Goal: Task Accomplishment & Management: Manage account settings

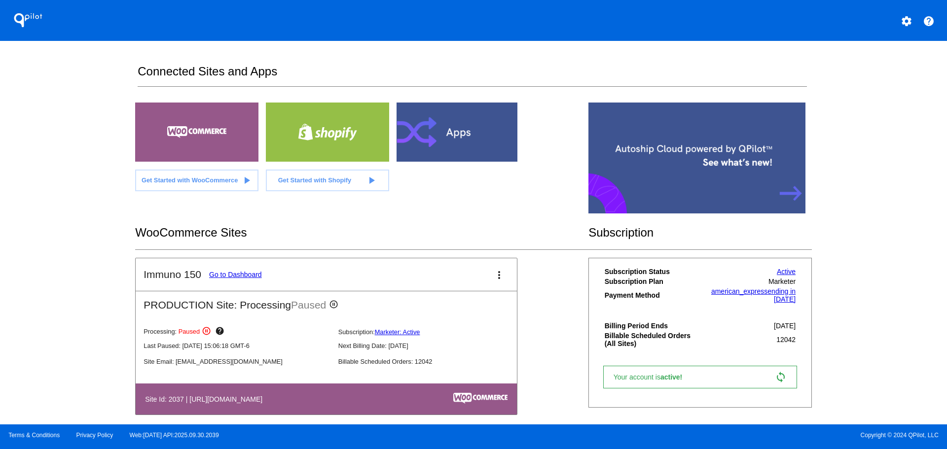
click at [251, 274] on link "Go to Dashboard" at bounding box center [235, 275] width 53 height 8
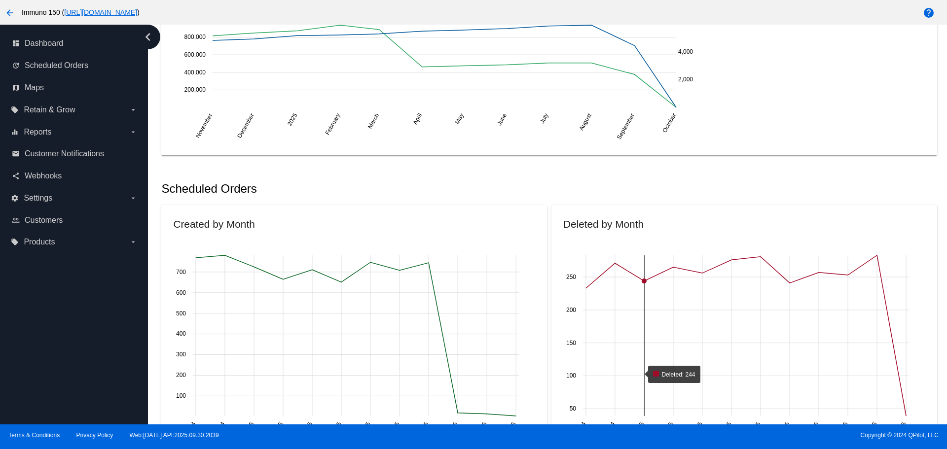
scroll to position [247, 0]
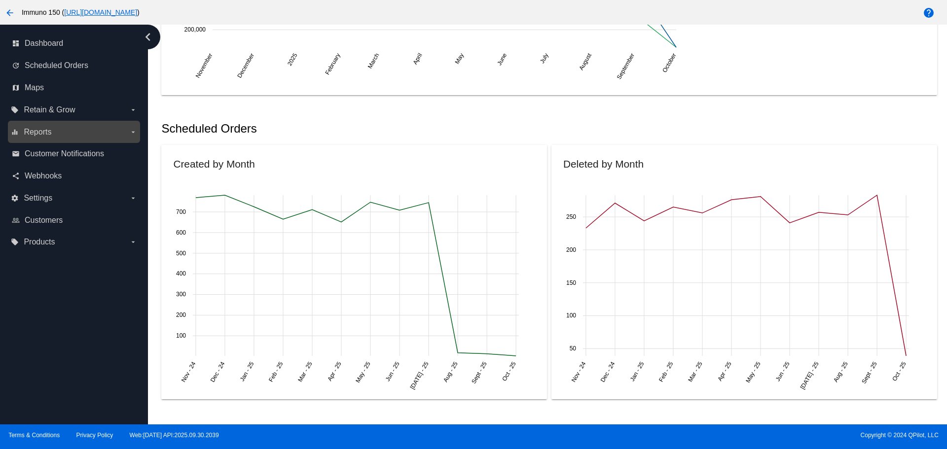
click at [118, 133] on label "equalizer Reports arrow_drop_down" at bounding box center [74, 132] width 126 height 16
click at [0, 0] on input "equalizer Reports arrow_drop_down" at bounding box center [0, 0] width 0 height 0
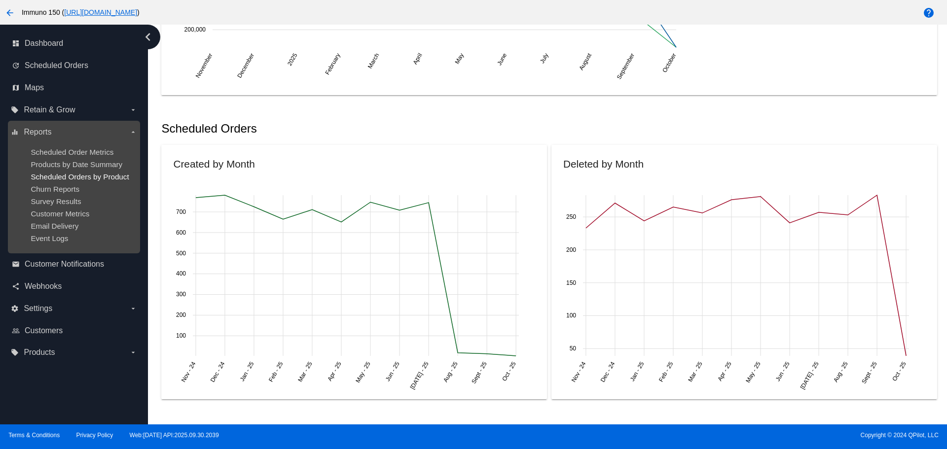
click at [126, 176] on span "Scheduled Orders by Product" at bounding box center [80, 177] width 98 height 8
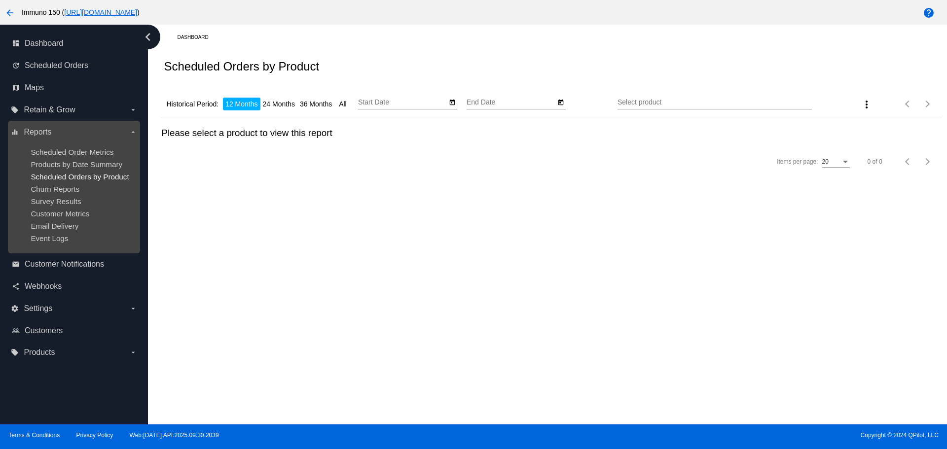
type input "[DATE]"
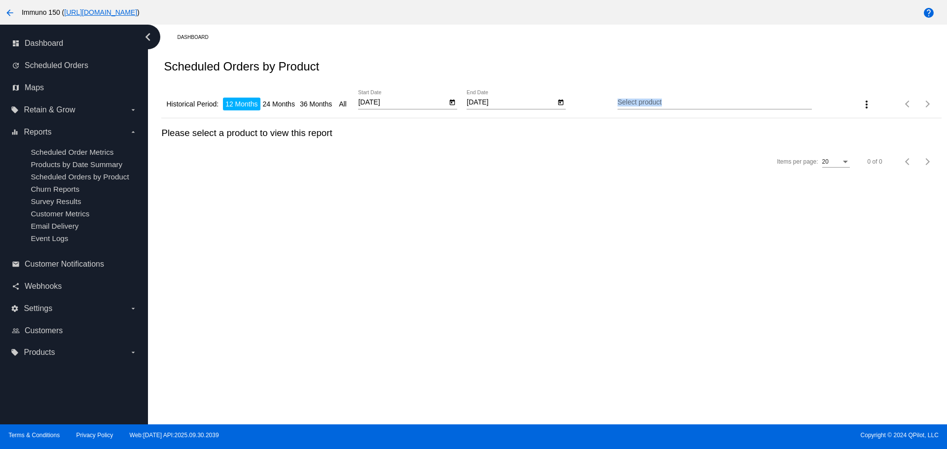
click at [778, 110] on div "Select product" at bounding box center [714, 104] width 194 height 28
click at [720, 103] on input "Select product" at bounding box center [714, 103] width 194 height 8
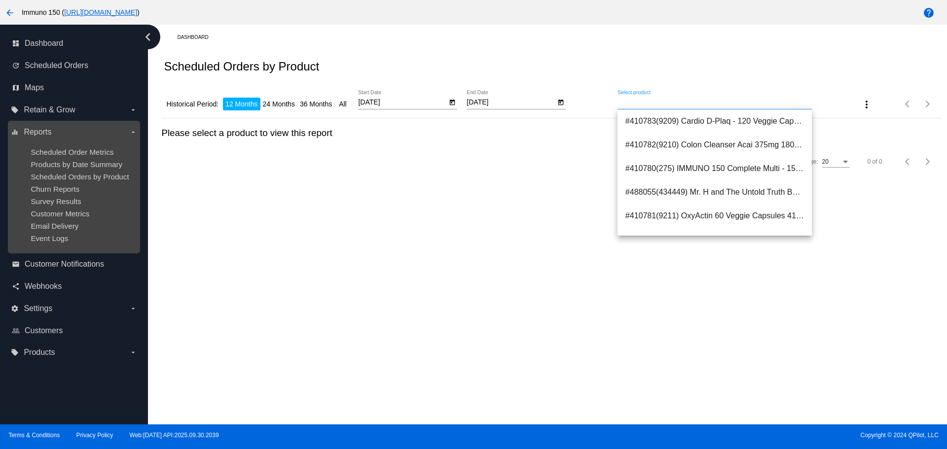
drag, startPoint x: 75, startPoint y: 150, endPoint x: 74, endPoint y: 140, distance: 10.4
click at [75, 150] on span "Scheduled Order Metrics" at bounding box center [72, 152] width 83 height 8
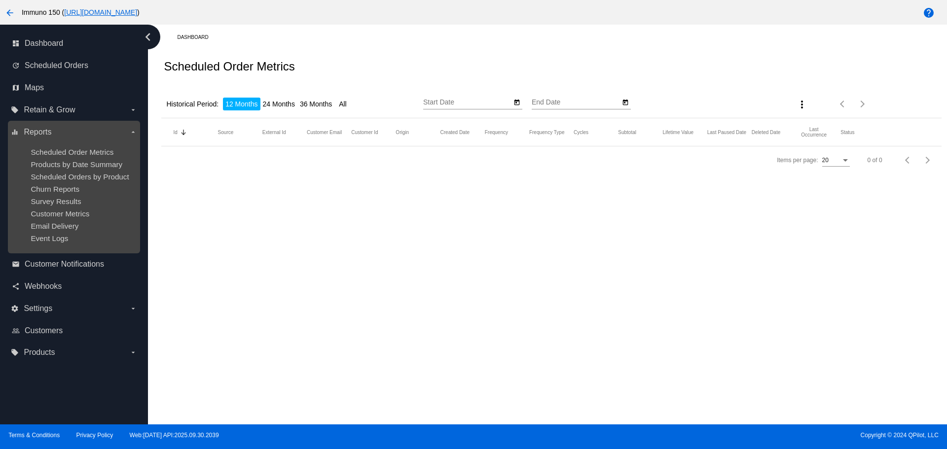
type input "[DATE]"
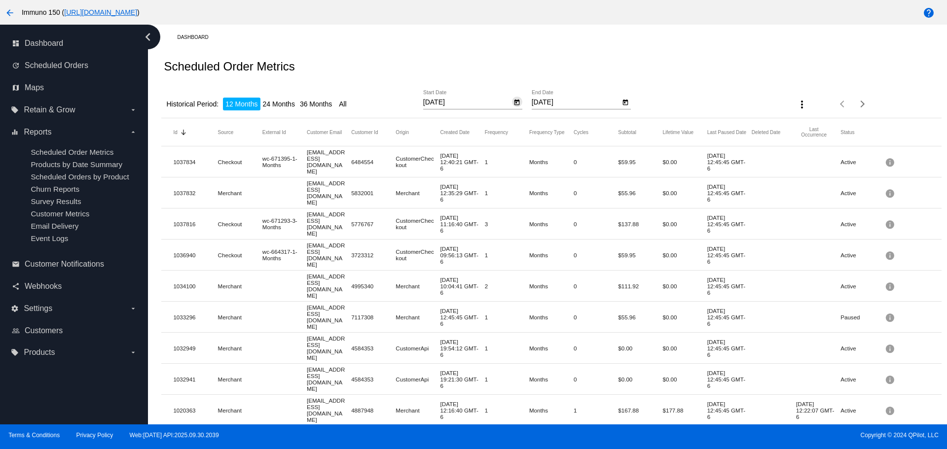
click at [516, 102] on icon "Open calendar" at bounding box center [516, 103] width 7 height 12
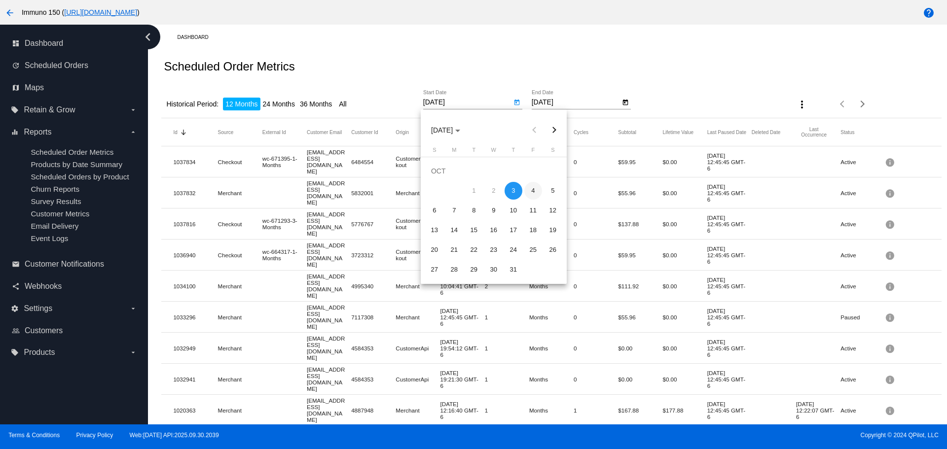
click at [535, 192] on div "4" at bounding box center [533, 191] width 18 height 18
type input "[DATE]"
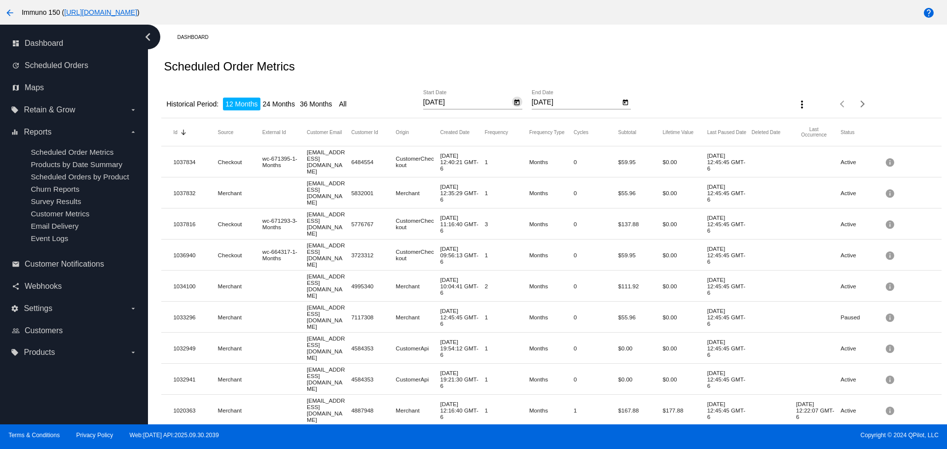
click at [580, 105] on input "[DATE]" at bounding box center [575, 103] width 89 height 8
click at [624, 101] on icon "Open calendar" at bounding box center [625, 103] width 5 height 6
click at [543, 101] on div at bounding box center [473, 224] width 947 height 449
click at [542, 102] on input "[DATE]" at bounding box center [575, 103] width 89 height 8
click at [460, 103] on input "[DATE]" at bounding box center [467, 103] width 89 height 8
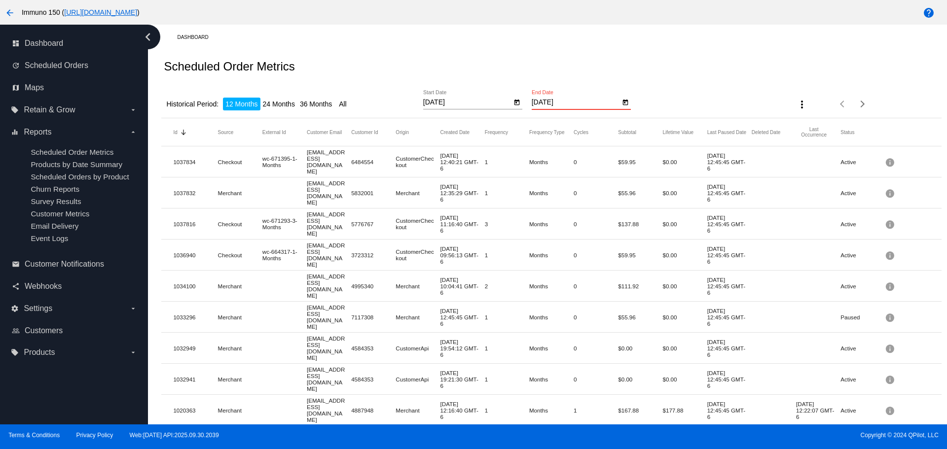
click at [538, 100] on input "[DATE]" at bounding box center [575, 103] width 89 height 8
type input "[DATE]"
click at [694, 80] on div "Scheduled Order Metrics" at bounding box center [550, 67] width 779 height 34
click at [479, 96] on div "[DATE] Start Date" at bounding box center [467, 99] width 89 height 19
click at [623, 102] on icon "Open calendar" at bounding box center [625, 103] width 5 height 6
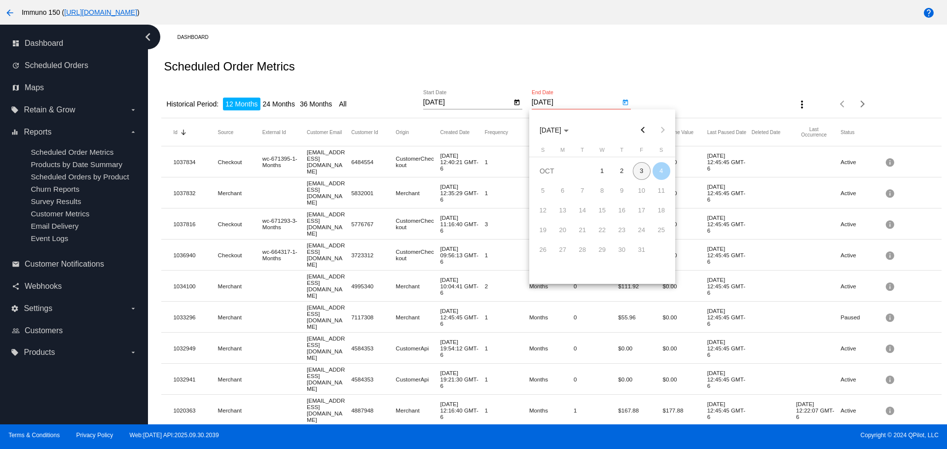
click at [489, 101] on div at bounding box center [473, 224] width 947 height 449
click at [517, 102] on icon "Open calendar" at bounding box center [516, 103] width 7 height 12
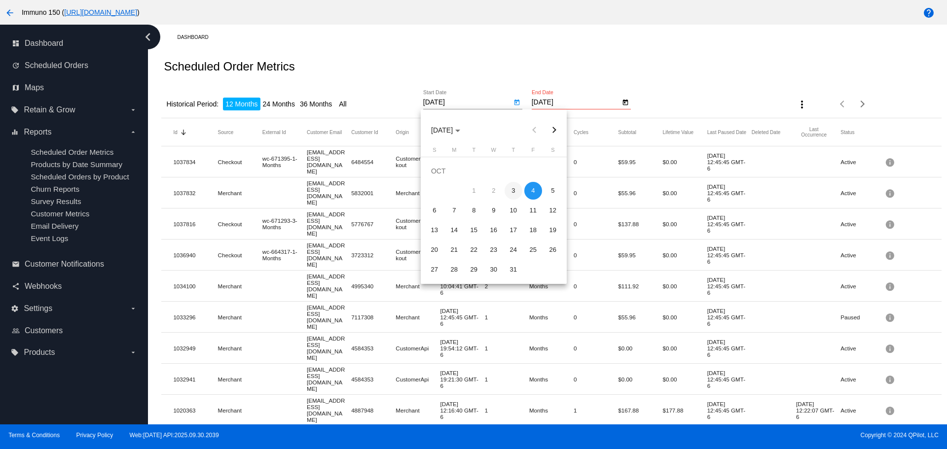
click at [515, 191] on div "3" at bounding box center [513, 191] width 18 height 18
type input "[DATE]"
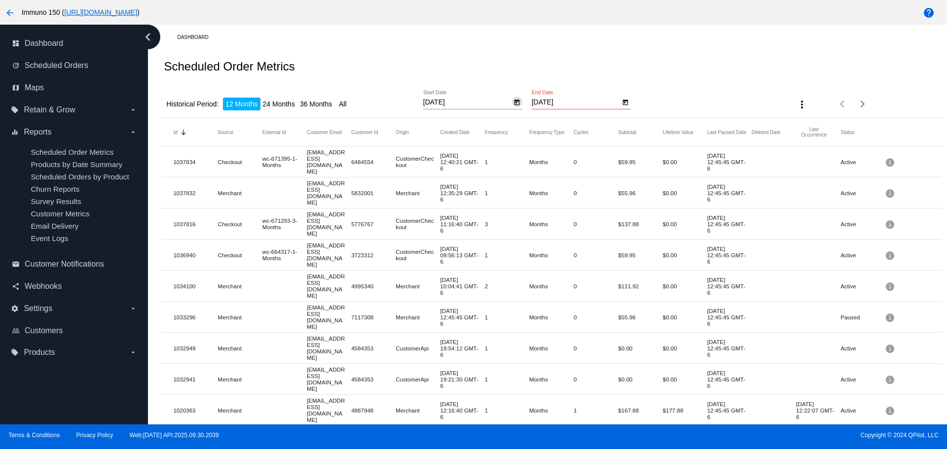
click at [622, 103] on icon "Open calendar" at bounding box center [625, 103] width 7 height 12
click at [659, 176] on div "4" at bounding box center [661, 171] width 18 height 18
click at [640, 177] on div "3" at bounding box center [642, 171] width 18 height 18
type input "[DATE]"
click at [513, 103] on icon "Open calendar" at bounding box center [516, 103] width 7 height 12
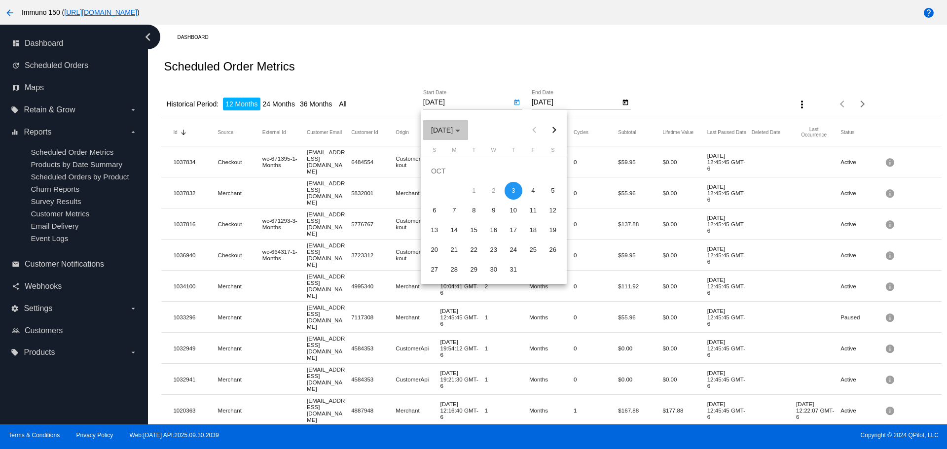
click at [460, 131] on span "[DATE]" at bounding box center [445, 130] width 29 height 8
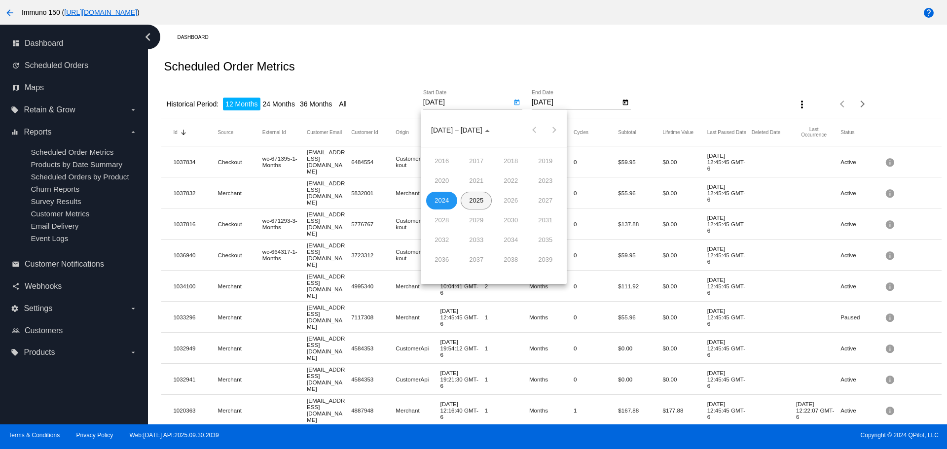
drag, startPoint x: 471, startPoint y: 196, endPoint x: 533, endPoint y: 109, distance: 107.0
click at [472, 196] on div "2025" at bounding box center [475, 201] width 31 height 18
click at [481, 223] on div "OCT" at bounding box center [475, 221] width 31 height 18
click at [731, 83] on div at bounding box center [473, 224] width 947 height 449
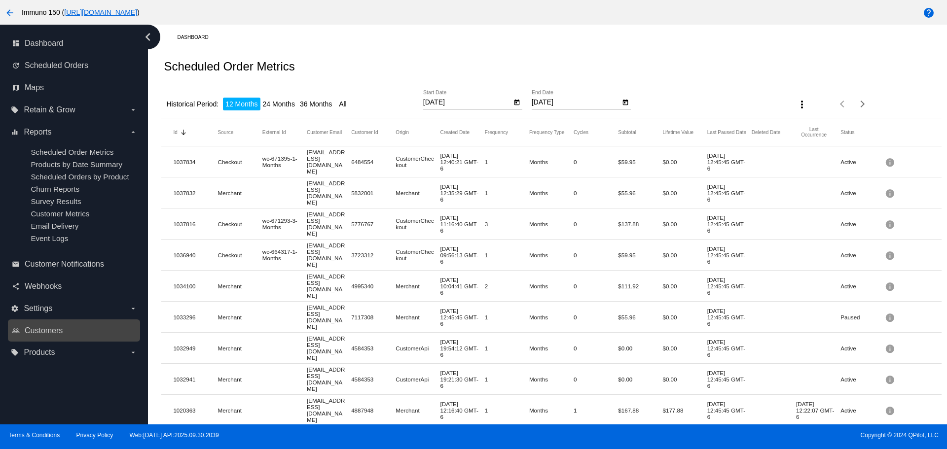
click at [33, 335] on link "people_outline Customers" at bounding box center [74, 331] width 125 height 16
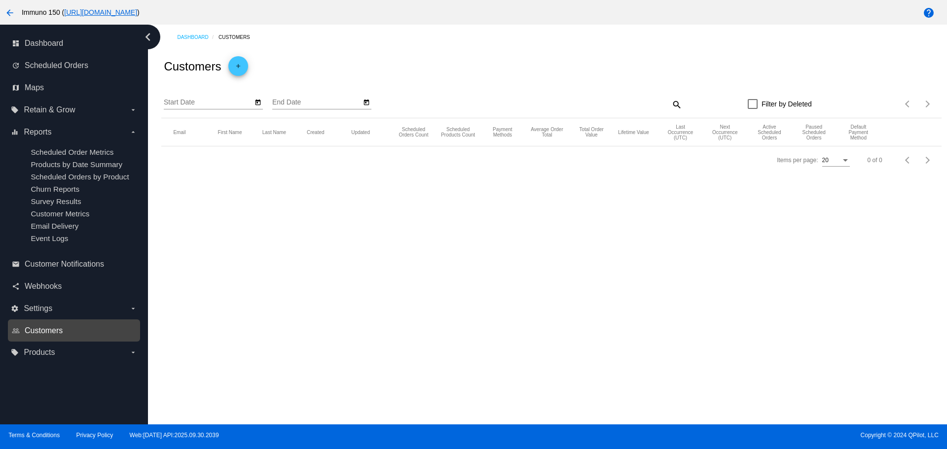
type input "[DATE]"
click at [259, 103] on icon "Open calendar" at bounding box center [257, 103] width 7 height 12
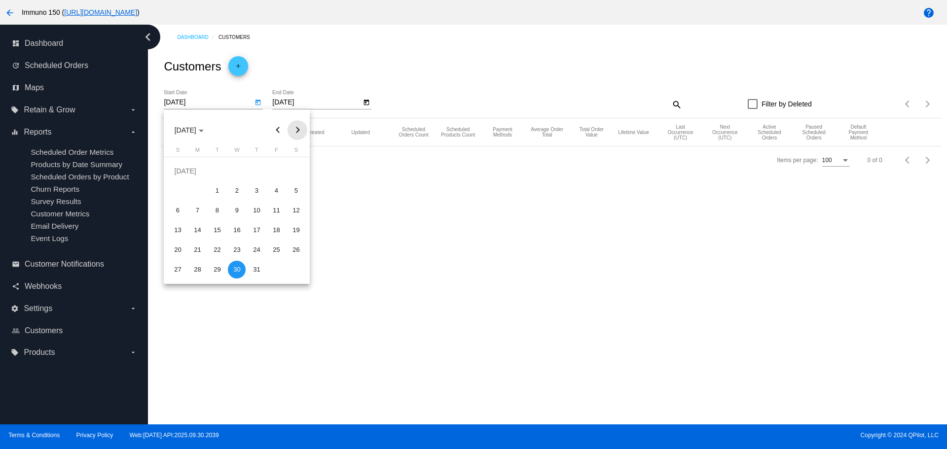
click at [300, 130] on button "Next month" at bounding box center [297, 130] width 20 height 20
click at [298, 134] on button "Next month" at bounding box center [297, 130] width 20 height 20
click at [268, 174] on div "3" at bounding box center [276, 171] width 18 height 18
type input "[DATE]"
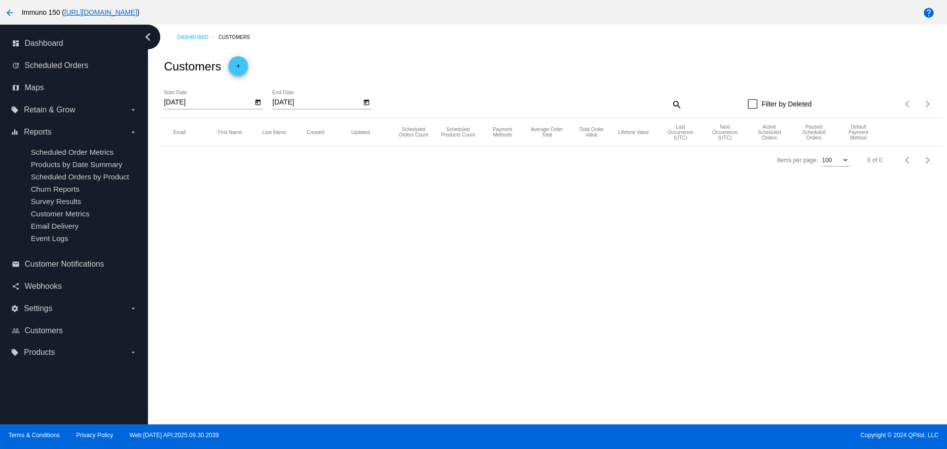
click at [332, 108] on div "[DATE] End Date" at bounding box center [316, 99] width 89 height 19
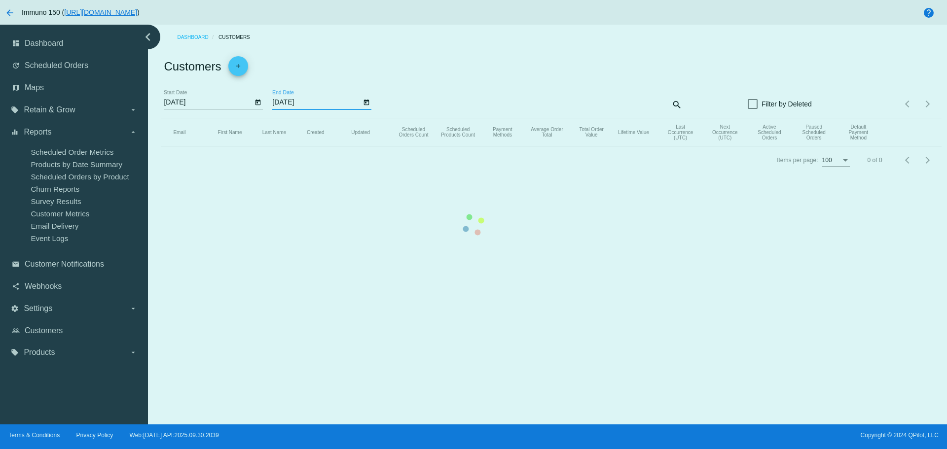
click at [331, 100] on input "[DATE]" at bounding box center [316, 103] width 89 height 8
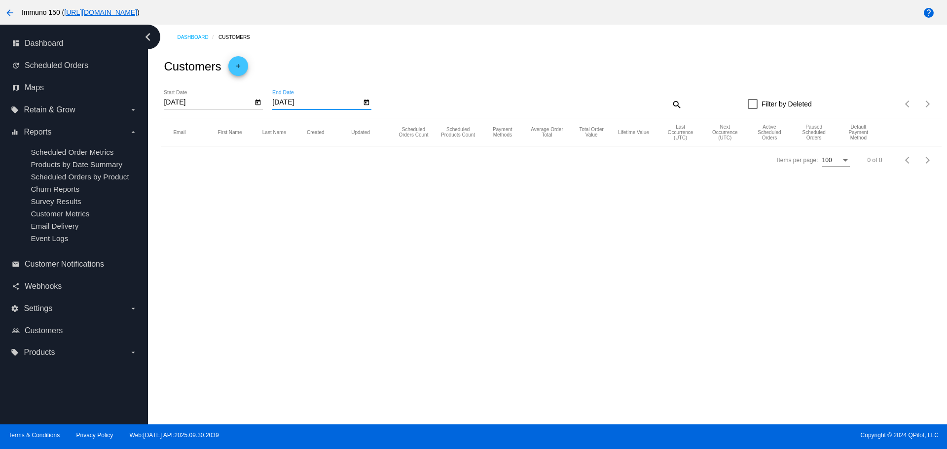
click at [366, 103] on icon "Open calendar" at bounding box center [366, 103] width 7 height 12
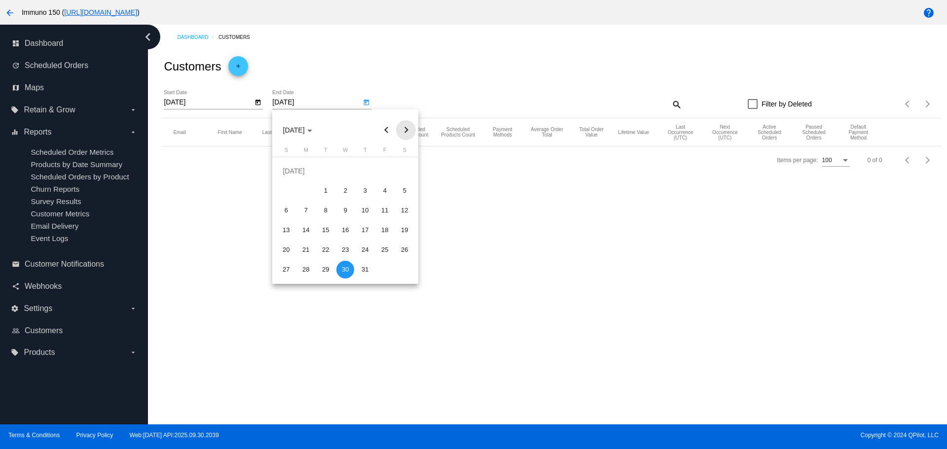
click at [413, 130] on button "Next month" at bounding box center [406, 130] width 20 height 20
click at [409, 133] on button "Next month" at bounding box center [406, 130] width 20 height 20
click at [407, 130] on button "Next month" at bounding box center [406, 130] width 20 height 20
drag, startPoint x: 383, startPoint y: 172, endPoint x: 490, endPoint y: 4, distance: 198.9
click at [386, 171] on div "3" at bounding box center [385, 171] width 18 height 18
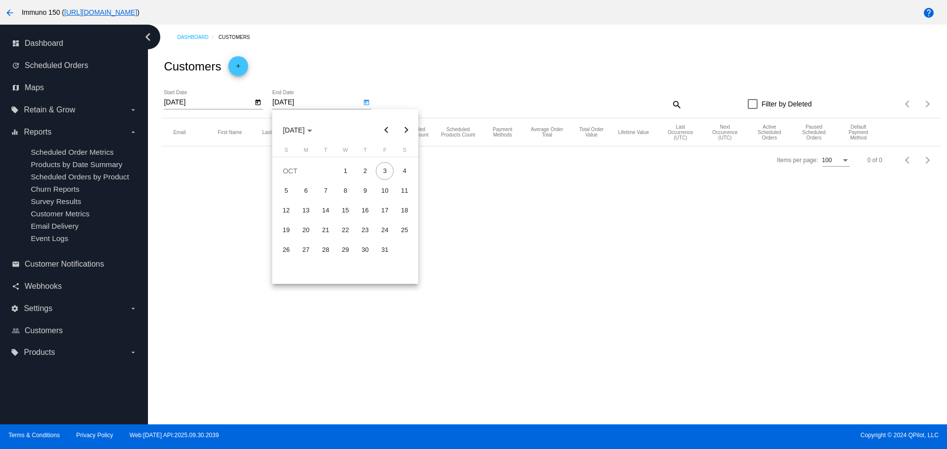
type input "[DATE]"
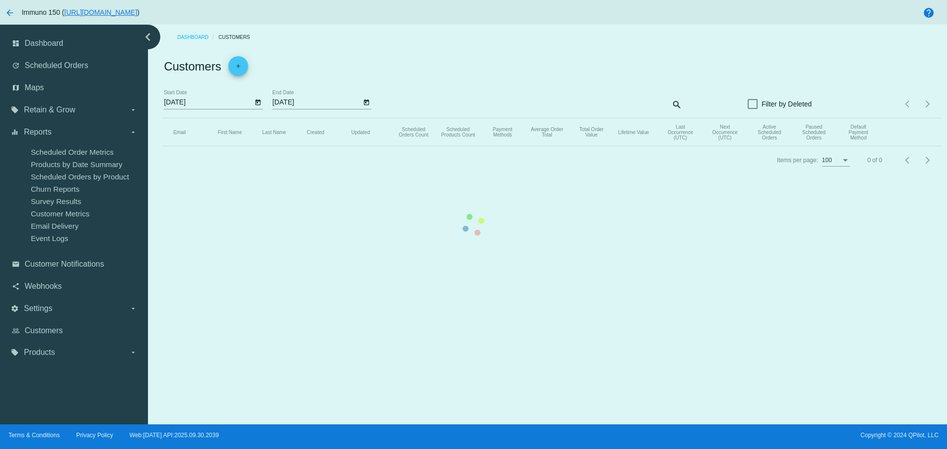
drag, startPoint x: 452, startPoint y: 71, endPoint x: 735, endPoint y: 53, distance: 283.1
click at [457, 70] on app-dashboard-customers "Customers add [DATE] Start Date [DATE] End Date search Filter by Deleted Items …" at bounding box center [550, 112] width 779 height 124
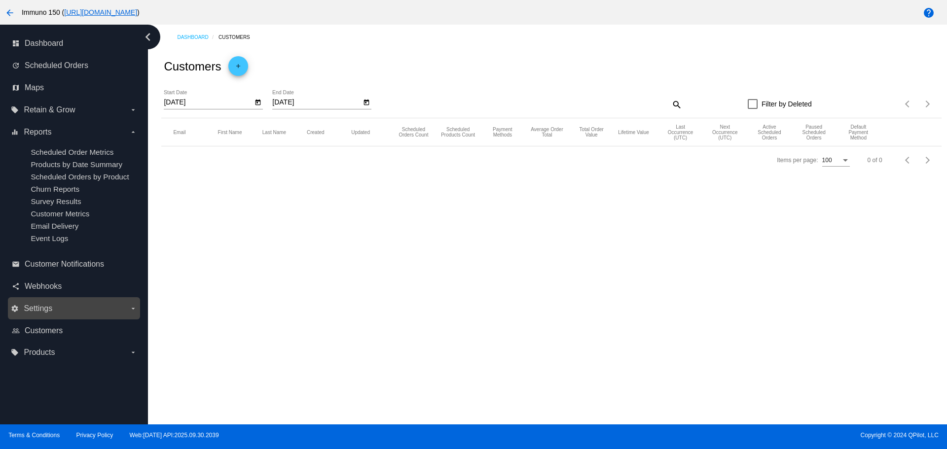
click at [47, 308] on span "Settings" at bounding box center [38, 308] width 29 height 9
click at [0, 0] on input "settings Settings arrow_drop_down" at bounding box center [0, 0] width 0 height 0
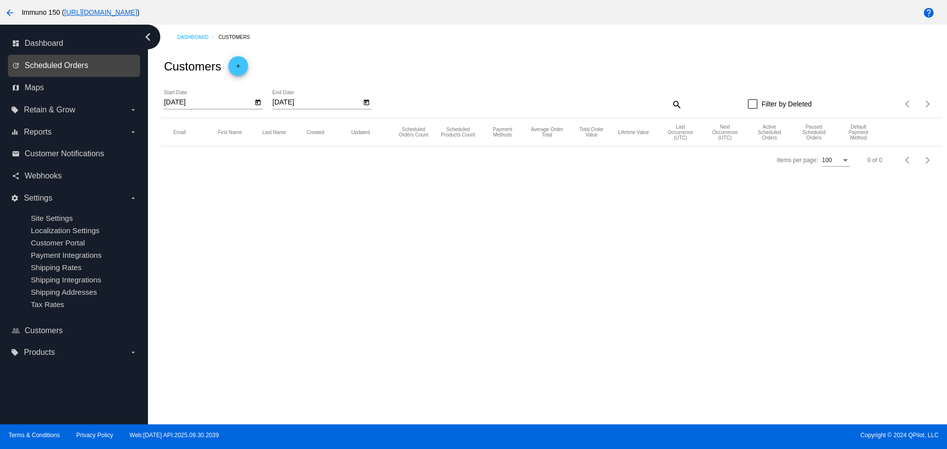
click at [70, 68] on span "Scheduled Orders" at bounding box center [57, 65] width 64 height 9
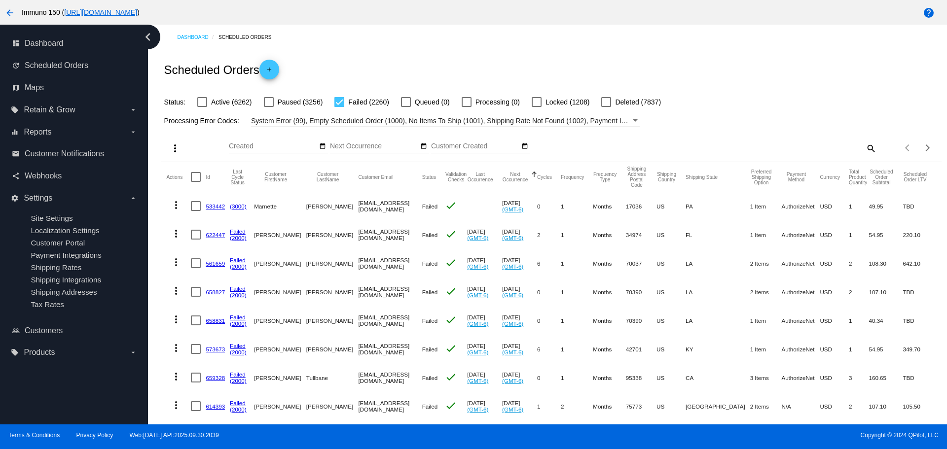
click at [198, 103] on div at bounding box center [202, 102] width 10 height 10
click at [202, 107] on input "Active (6262)" at bounding box center [202, 107] width 0 height 0
checkbox input "true"
click at [339, 100] on div at bounding box center [339, 102] width 10 height 10
click at [339, 107] on input "Failed (2260)" at bounding box center [339, 107] width 0 height 0
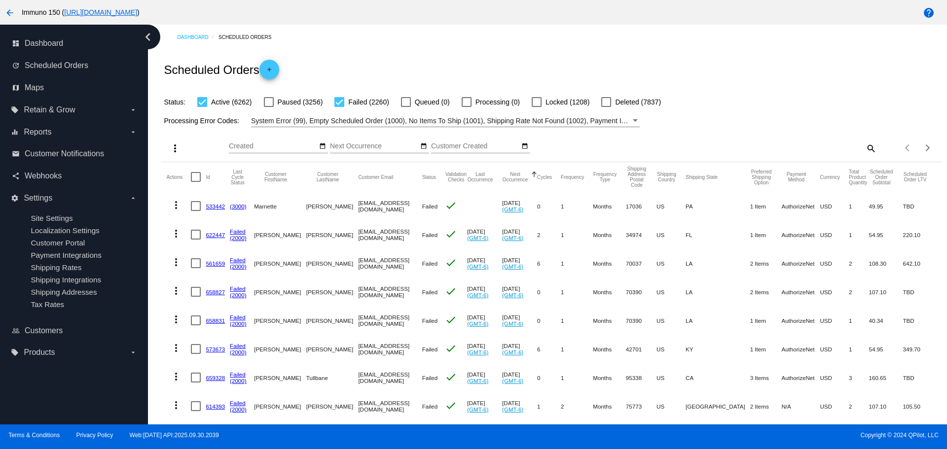
checkbox input "false"
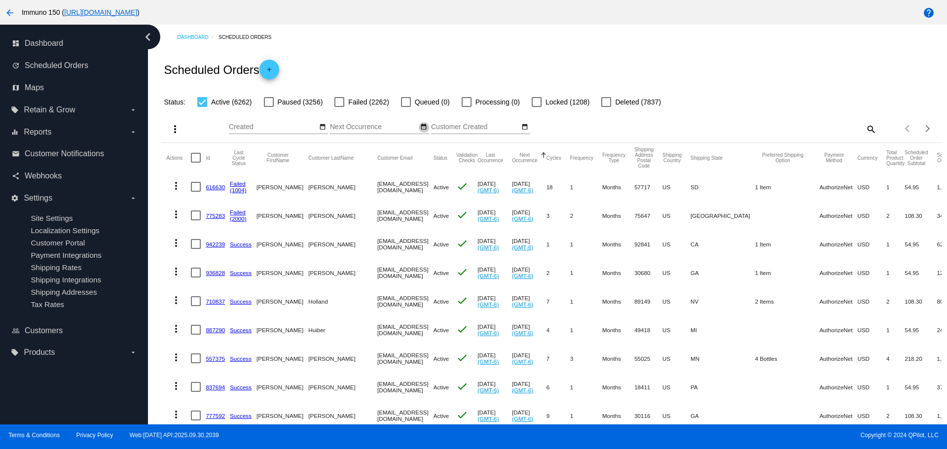
click at [423, 128] on mat-icon "date_range" at bounding box center [423, 127] width 7 height 8
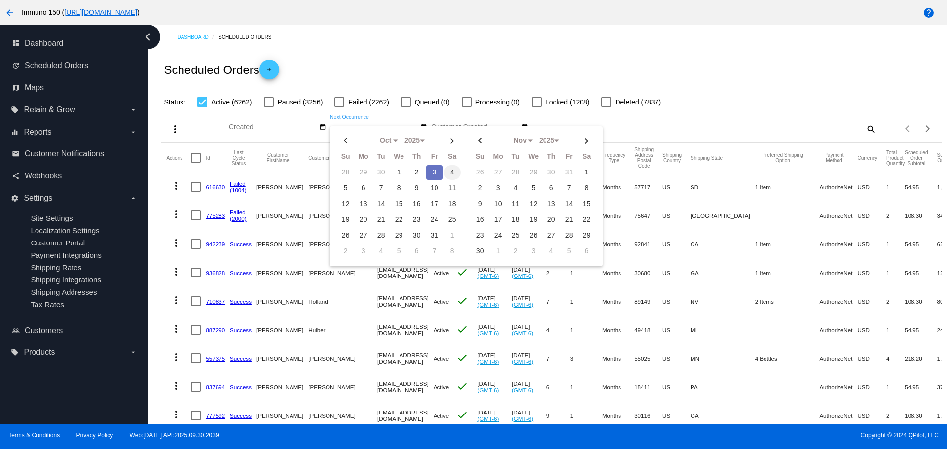
click at [449, 170] on td "4" at bounding box center [452, 172] width 17 height 15
click at [450, 169] on td "4" at bounding box center [452, 172] width 17 height 15
type input "[DATE] - [DATE]"
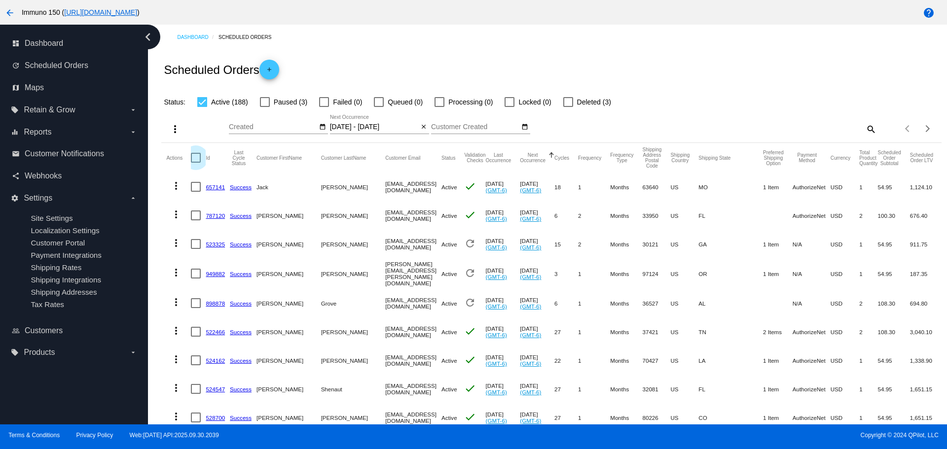
click at [191, 160] on div at bounding box center [196, 158] width 10 height 10
click at [195, 163] on input "checkbox" at bounding box center [195, 163] width 0 height 0
checkbox input "true"
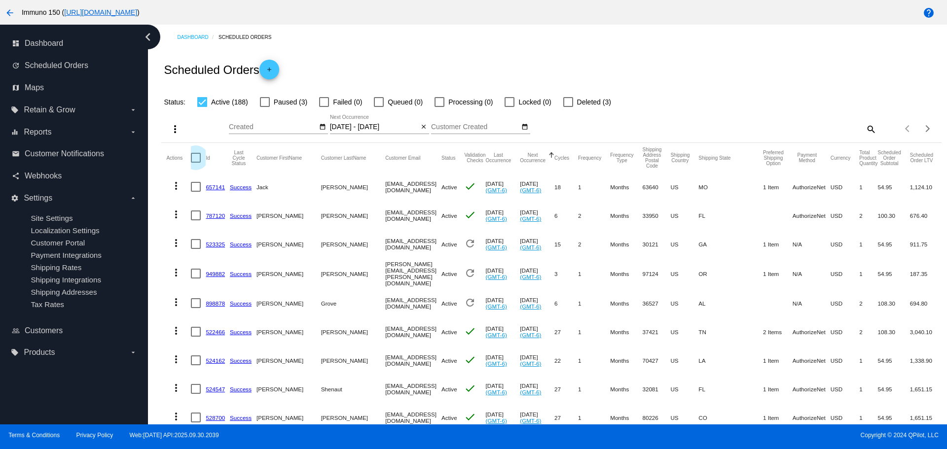
checkbox input "true"
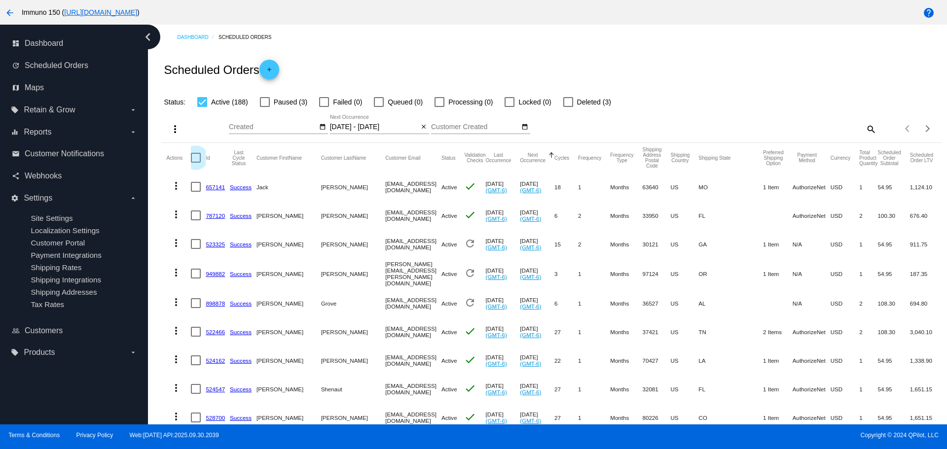
checkbox input "true"
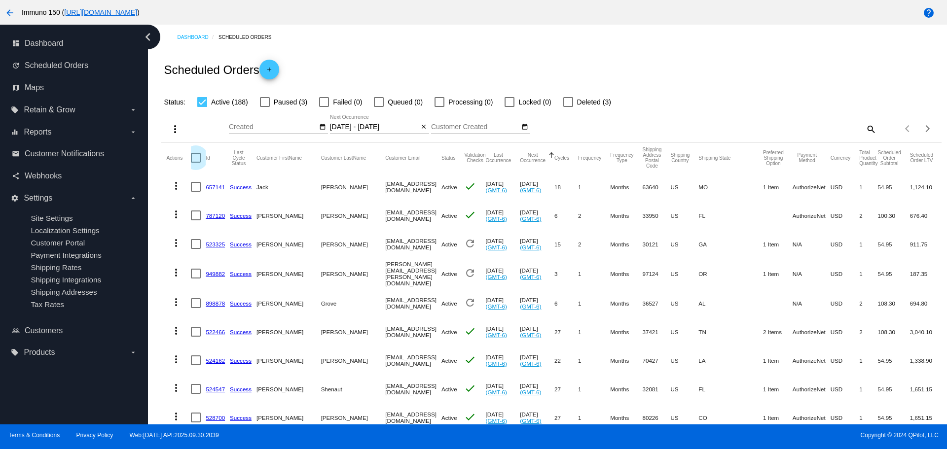
checkbox input "true"
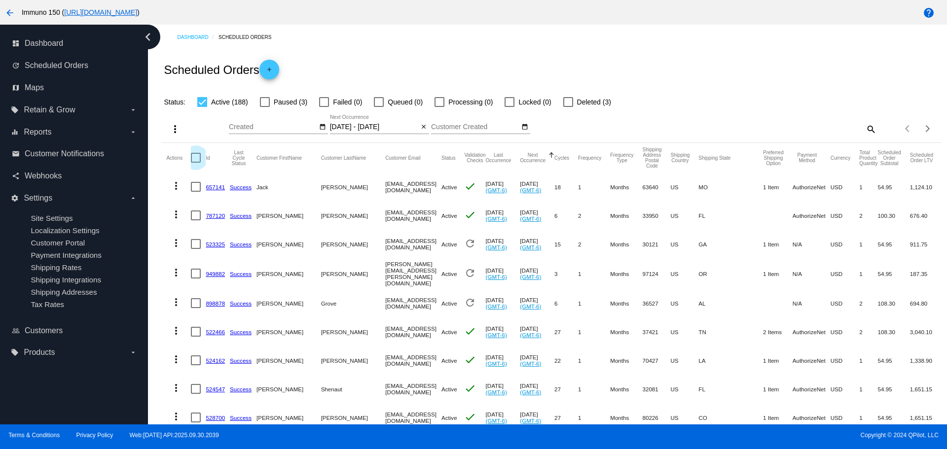
checkbox input "true"
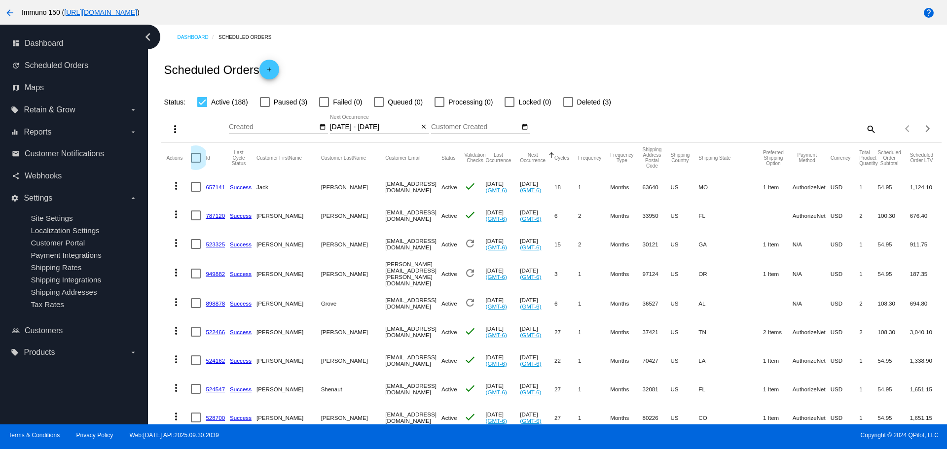
checkbox input "true"
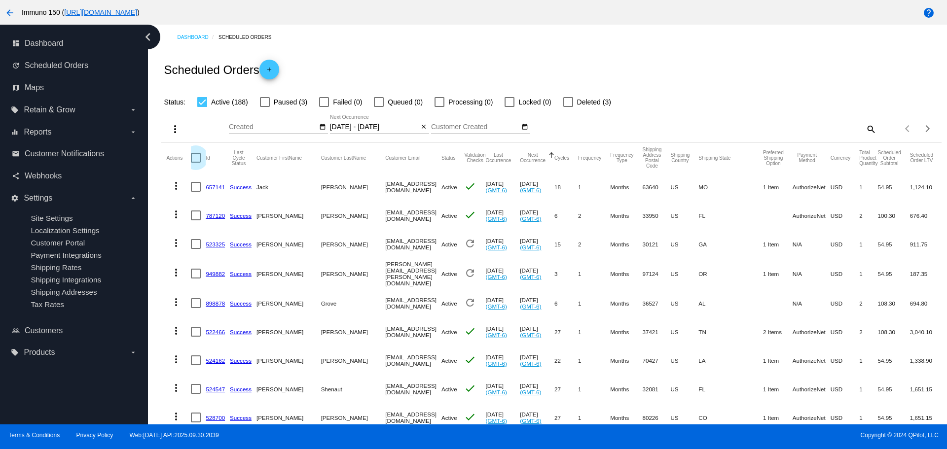
checkbox input "true"
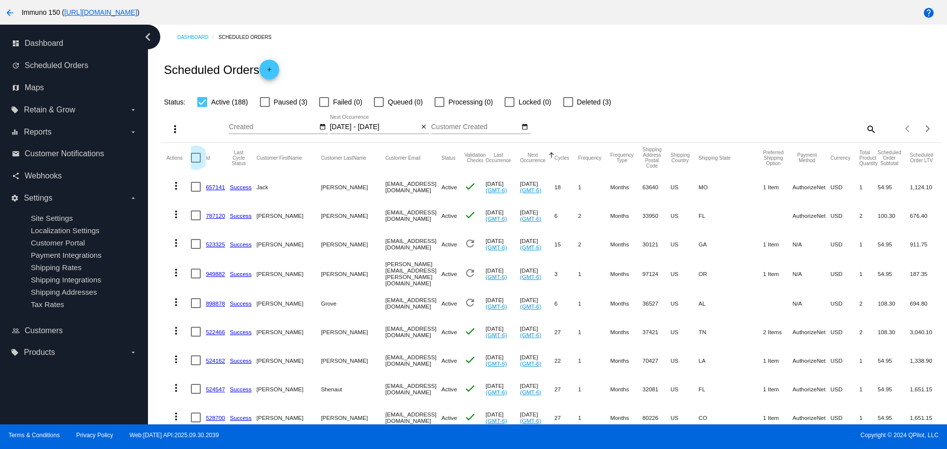
checkbox input "true"
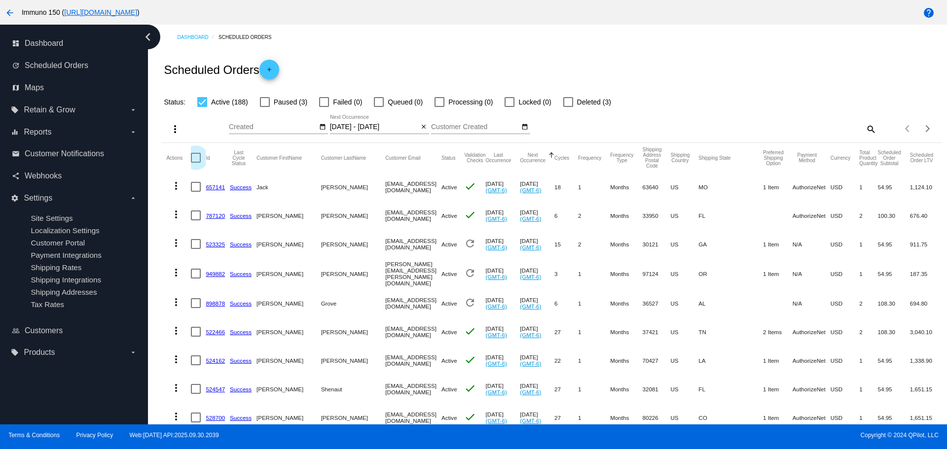
checkbox input "true"
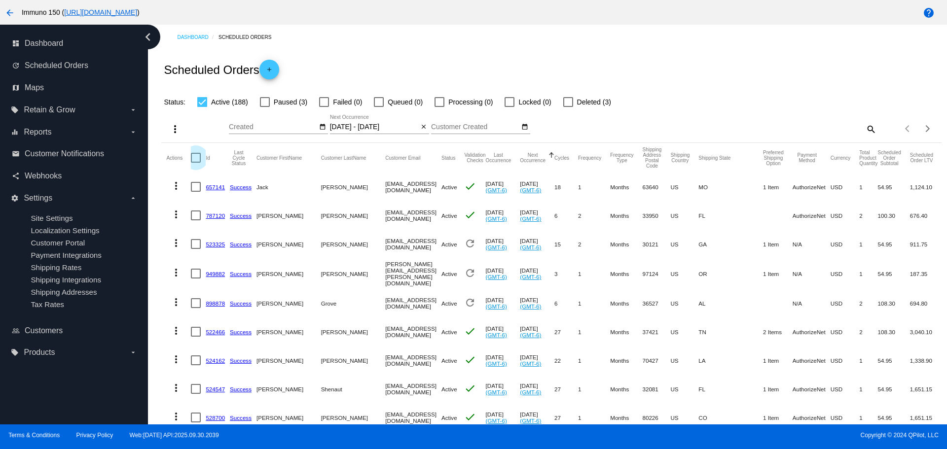
checkbox input "true"
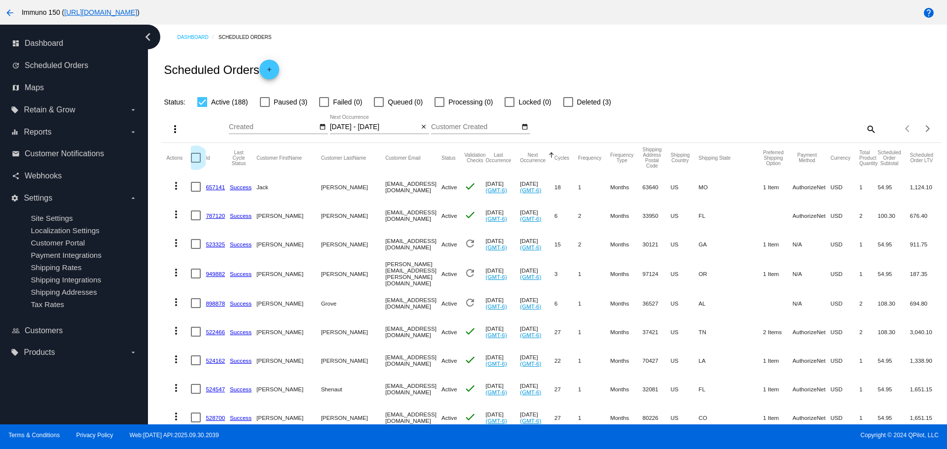
checkbox input "true"
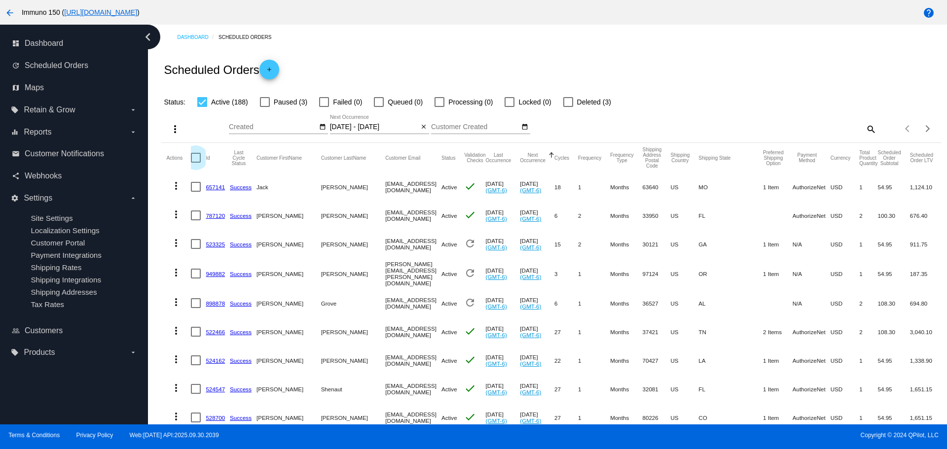
checkbox input "true"
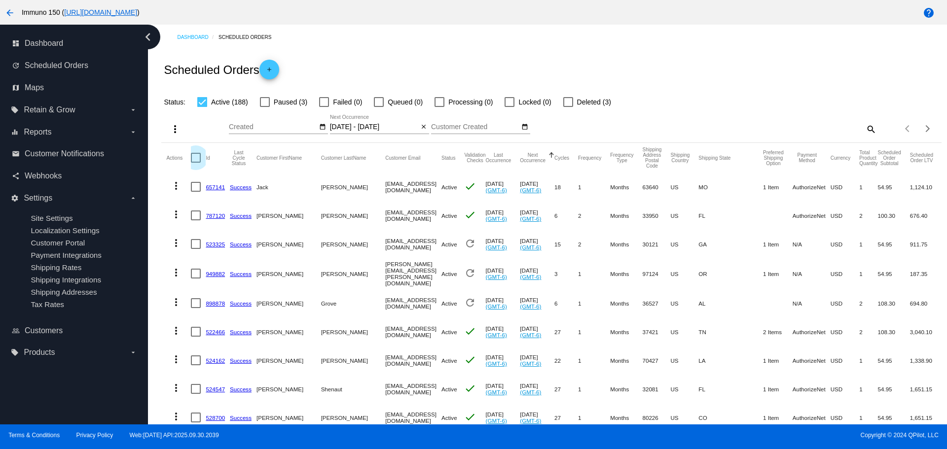
checkbox input "true"
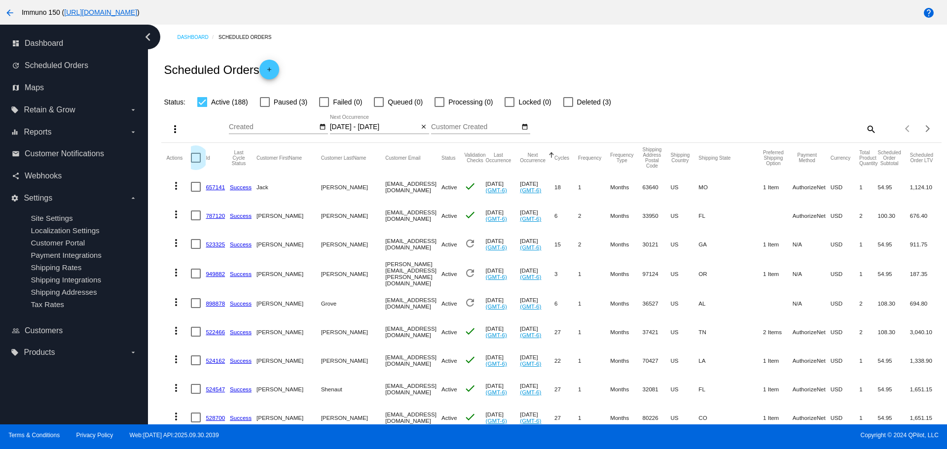
checkbox input "true"
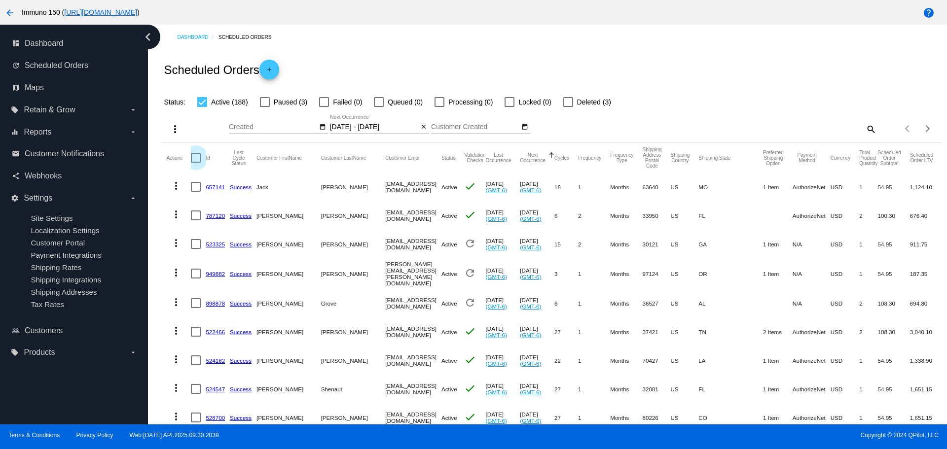
checkbox input "true"
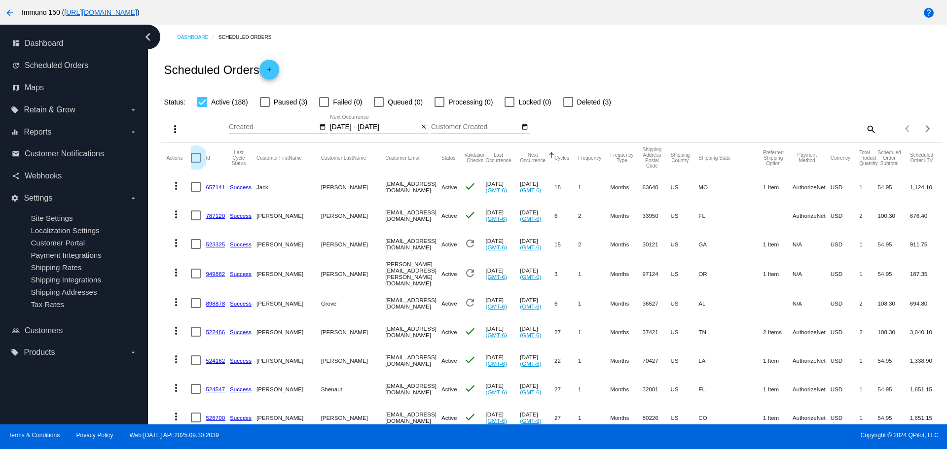
checkbox input "true"
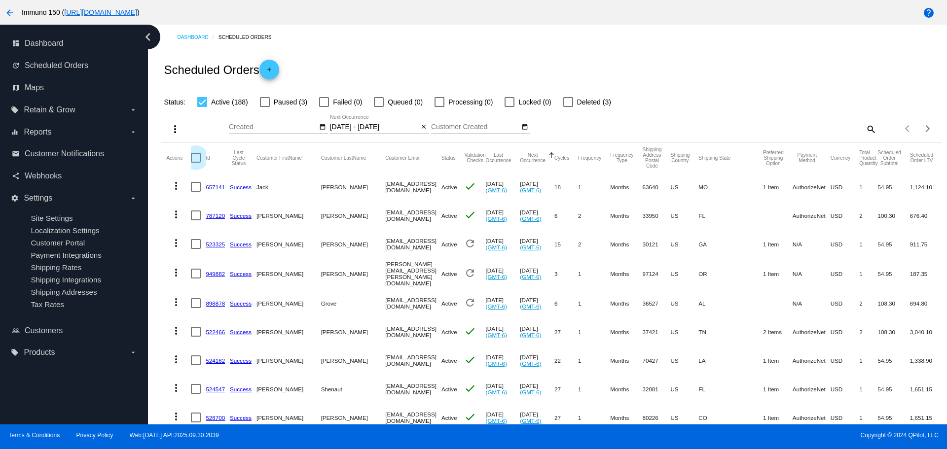
checkbox input "true"
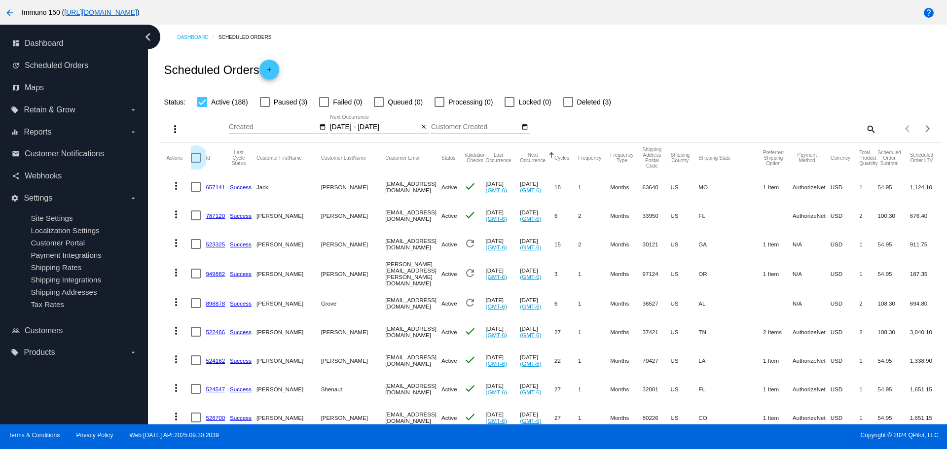
checkbox input "true"
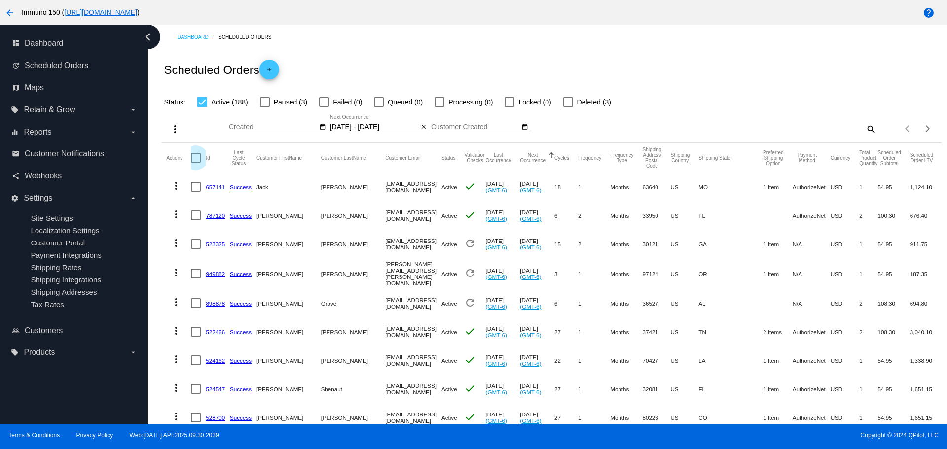
checkbox input "true"
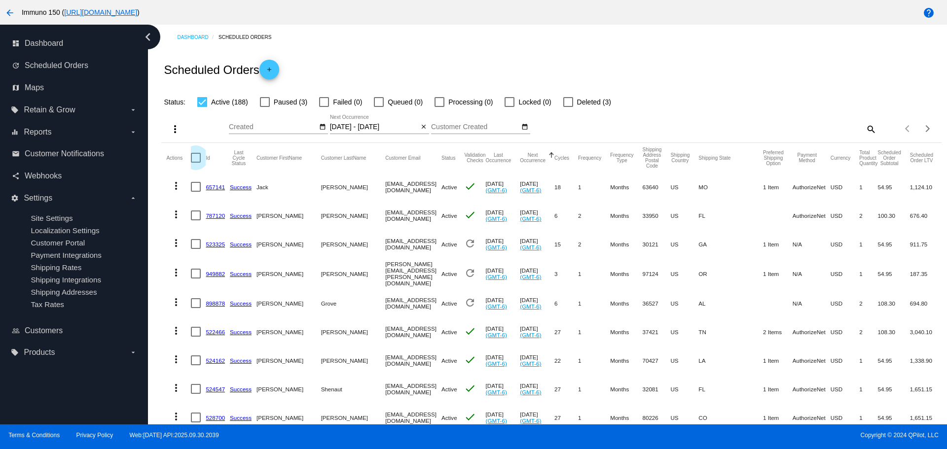
checkbox input "true"
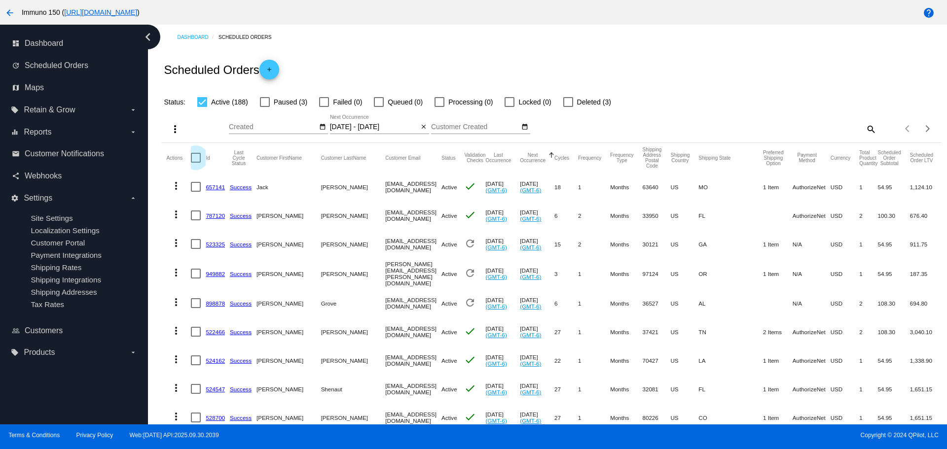
checkbox input "true"
click at [173, 128] on mat-icon "more_vert" at bounding box center [175, 129] width 12 height 12
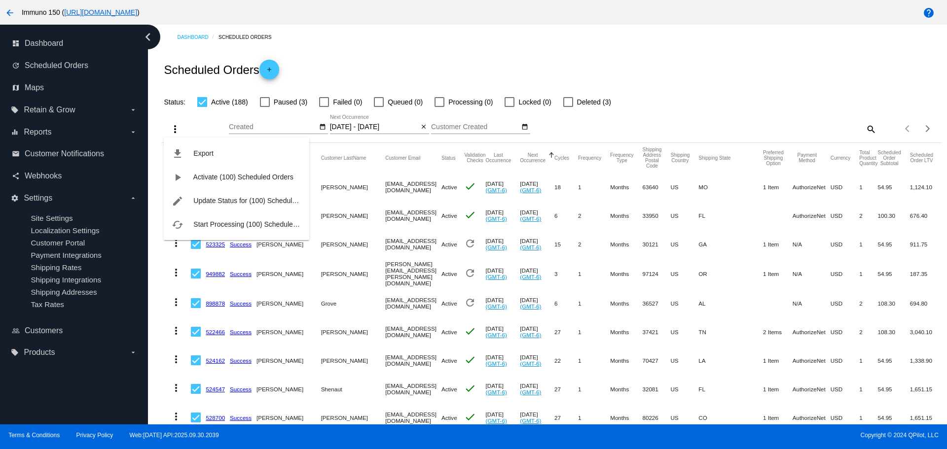
click at [688, 53] on div at bounding box center [473, 224] width 947 height 449
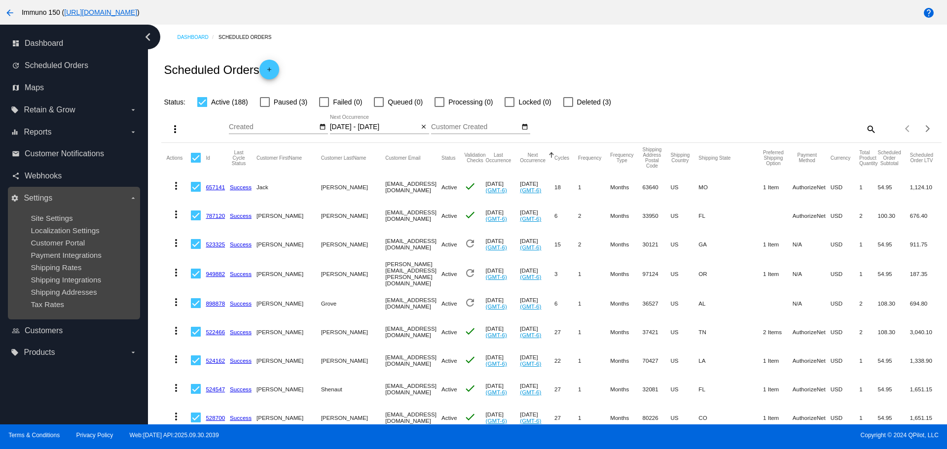
click at [132, 201] on icon "arrow_drop_down" at bounding box center [133, 198] width 8 height 8
click at [0, 0] on input "settings Settings arrow_drop_down" at bounding box center [0, 0] width 0 height 0
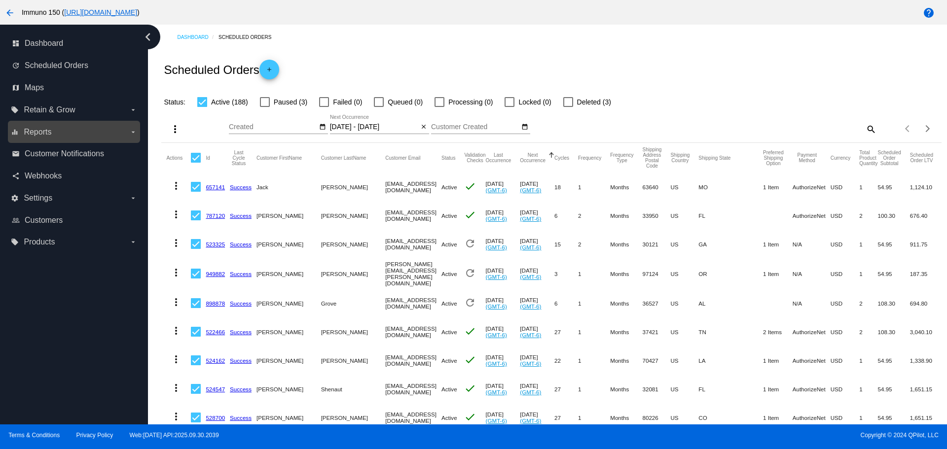
click at [79, 138] on label "equalizer Reports arrow_drop_down" at bounding box center [74, 132] width 126 height 16
click at [0, 0] on input "equalizer Reports arrow_drop_down" at bounding box center [0, 0] width 0 height 0
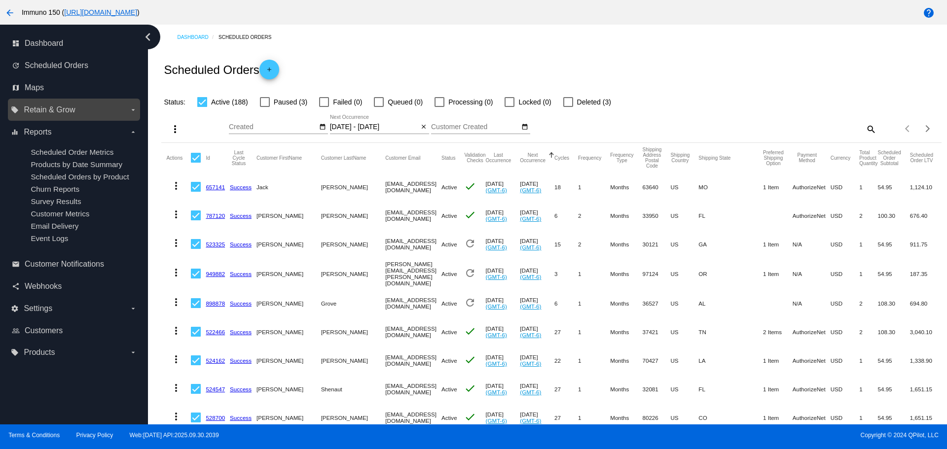
click at [45, 110] on span "Retain & Grow" at bounding box center [49, 110] width 51 height 9
click at [0, 0] on input "local_offer Retain & Grow arrow_drop_down" at bounding box center [0, 0] width 0 height 0
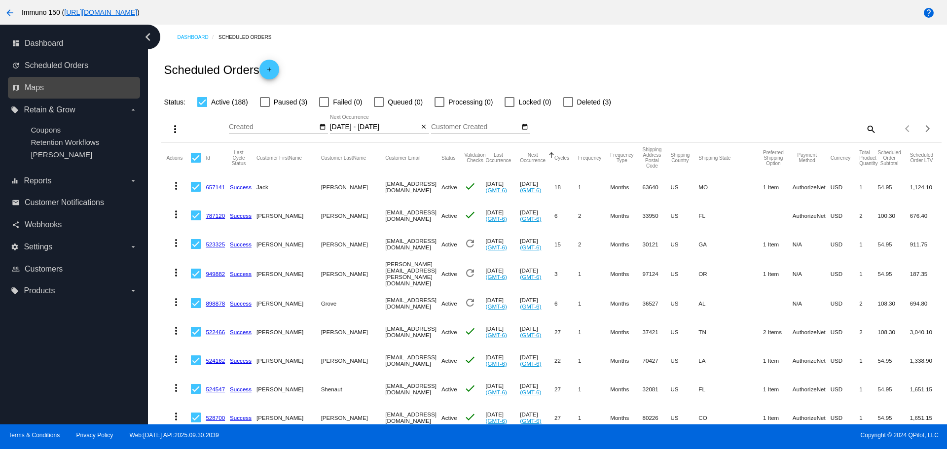
click at [50, 90] on link "map Maps" at bounding box center [74, 88] width 125 height 16
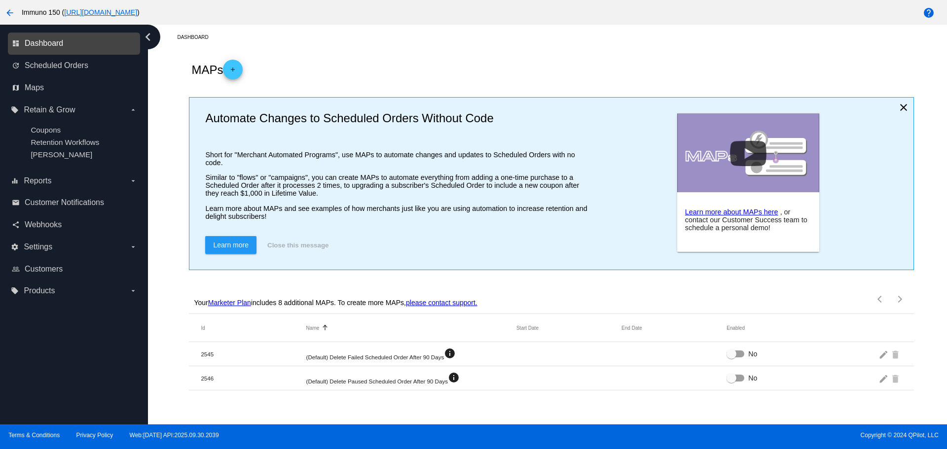
click at [59, 44] on span "Dashboard" at bounding box center [44, 43] width 38 height 9
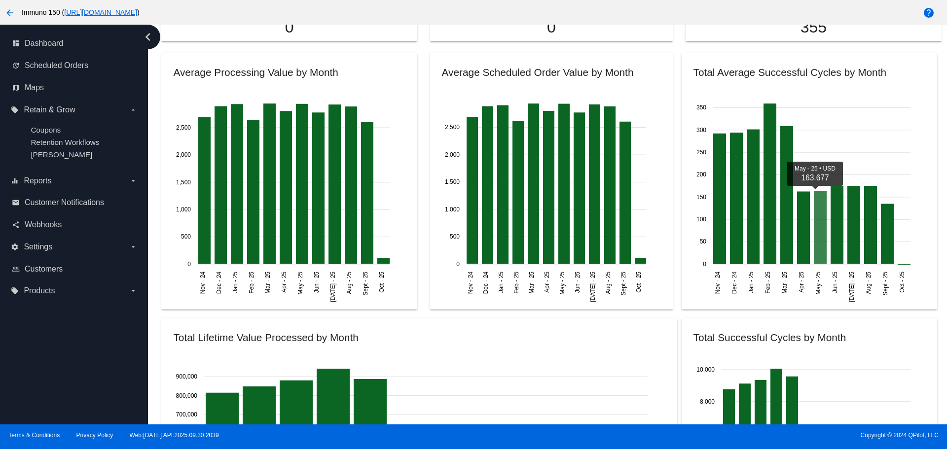
scroll to position [1134, 0]
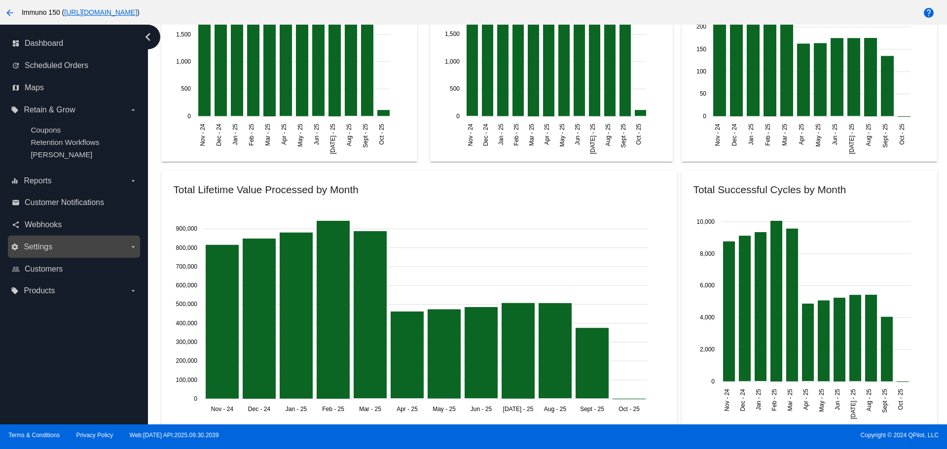
click at [52, 250] on span "Settings" at bounding box center [38, 247] width 29 height 9
click at [0, 0] on input "settings Settings arrow_drop_down" at bounding box center [0, 0] width 0 height 0
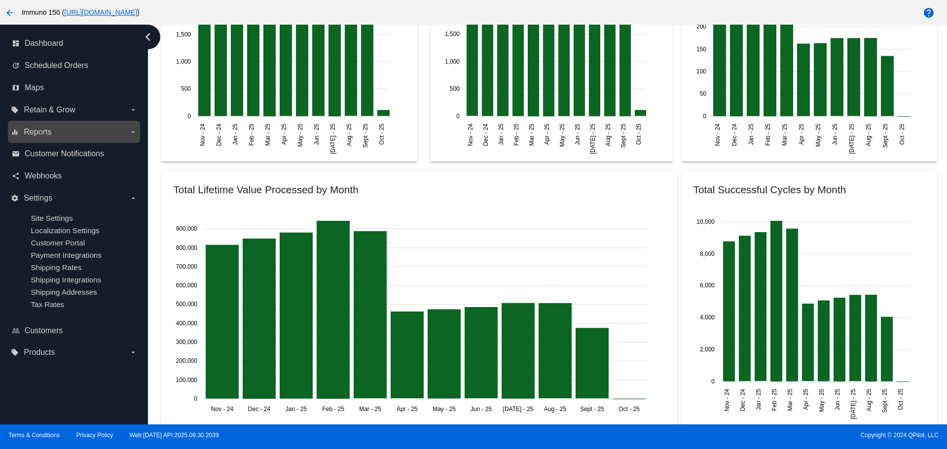
click at [76, 132] on label "equalizer Reports arrow_drop_down" at bounding box center [74, 132] width 126 height 16
click at [0, 0] on input "equalizer Reports arrow_drop_down" at bounding box center [0, 0] width 0 height 0
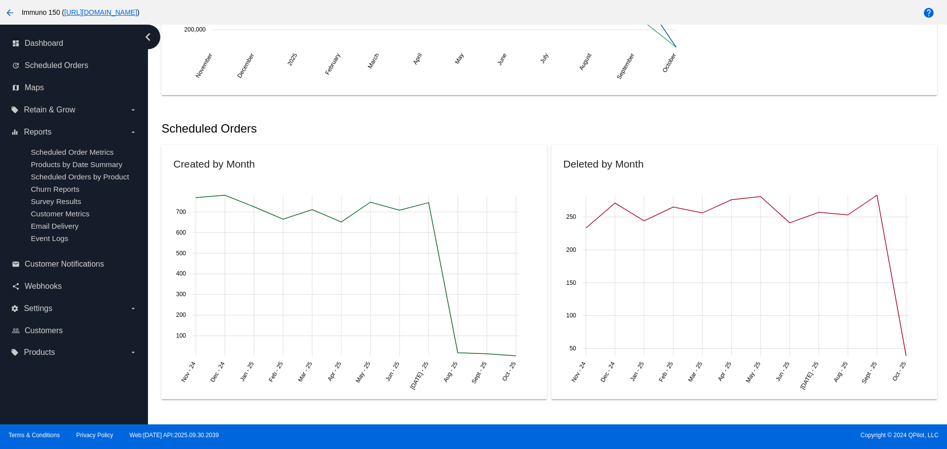
scroll to position [0, 0]
